Goal: Information Seeking & Learning: Learn about a topic

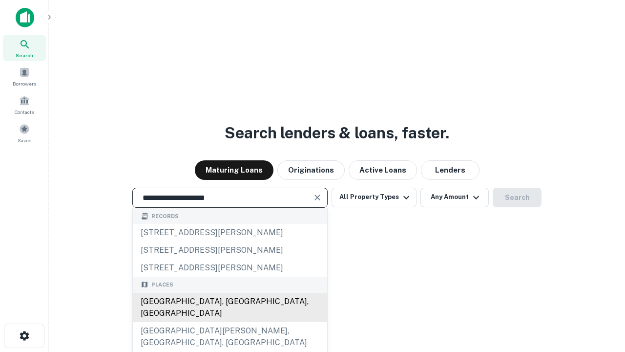
click at [229, 322] on div "[GEOGRAPHIC_DATA], [GEOGRAPHIC_DATA], [GEOGRAPHIC_DATA]" at bounding box center [230, 306] width 194 height 29
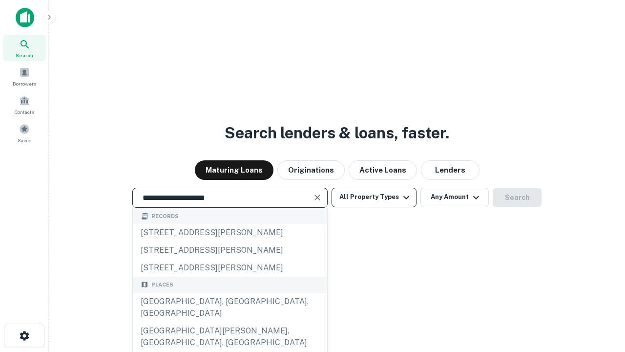
click at [374, 197] on button "All Property Types" at bounding box center [374, 197] width 85 height 20
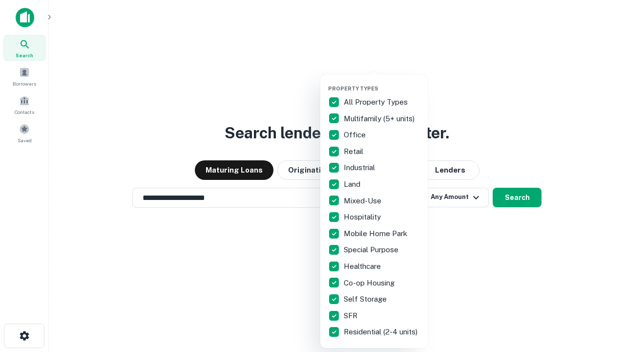
type input "**********"
click at [382, 82] on button "button" at bounding box center [381, 82] width 107 height 0
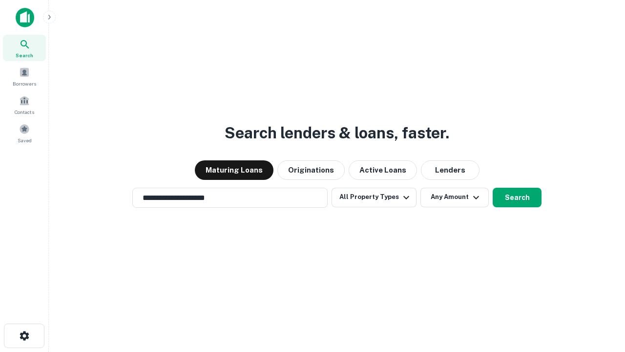
scroll to position [15, 0]
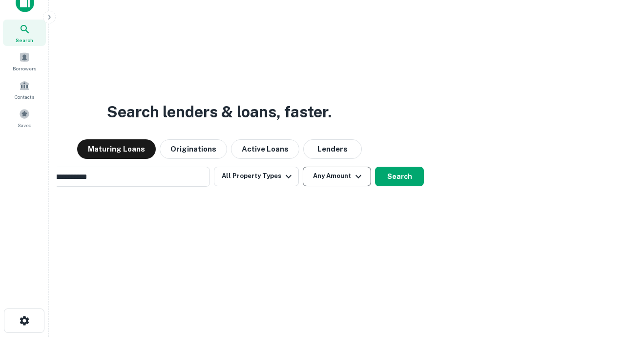
click at [303, 166] on button "Any Amount" at bounding box center [337, 176] width 68 height 20
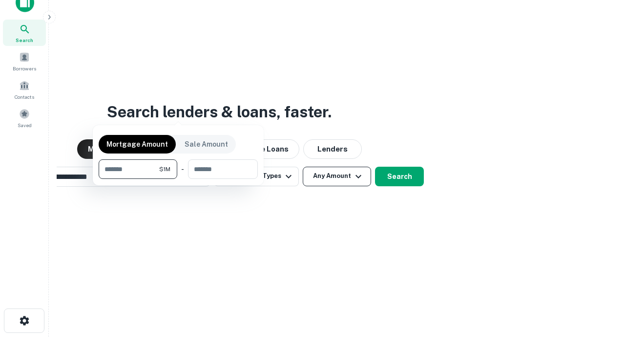
scroll to position [16, 0]
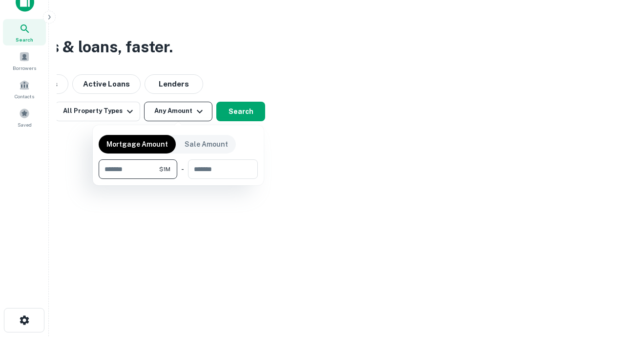
type input "*******"
click at [178, 179] on button "button" at bounding box center [178, 179] width 159 height 0
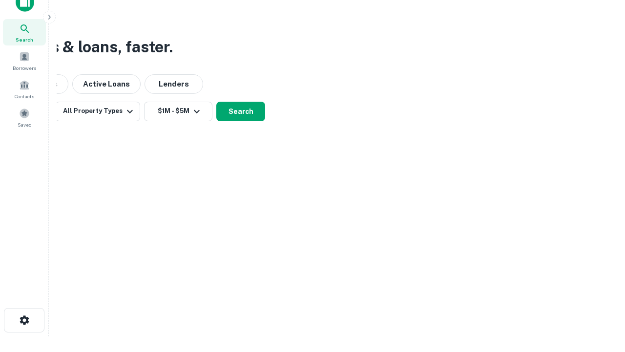
scroll to position [15, 0]
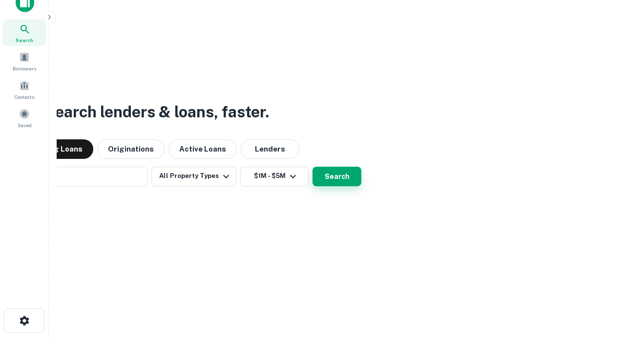
click at [312, 166] on button "Search" at bounding box center [336, 176] width 49 height 20
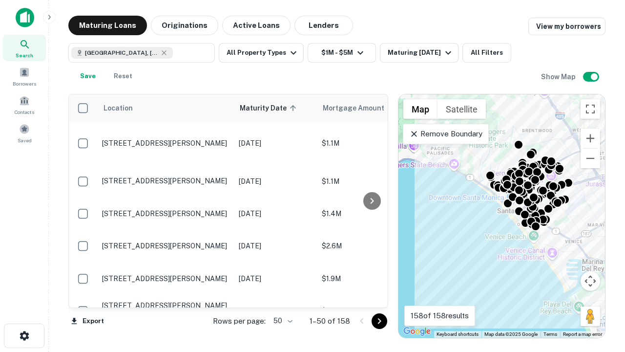
click at [281, 320] on body "Search Borrowers Contacts Saved Maturing Loans Originations Active Loans Lender…" at bounding box center [312, 176] width 625 height 352
click at [282, 296] on li "25" at bounding box center [282, 296] width 28 height 18
